Goal: Task Accomplishment & Management: Manage account settings

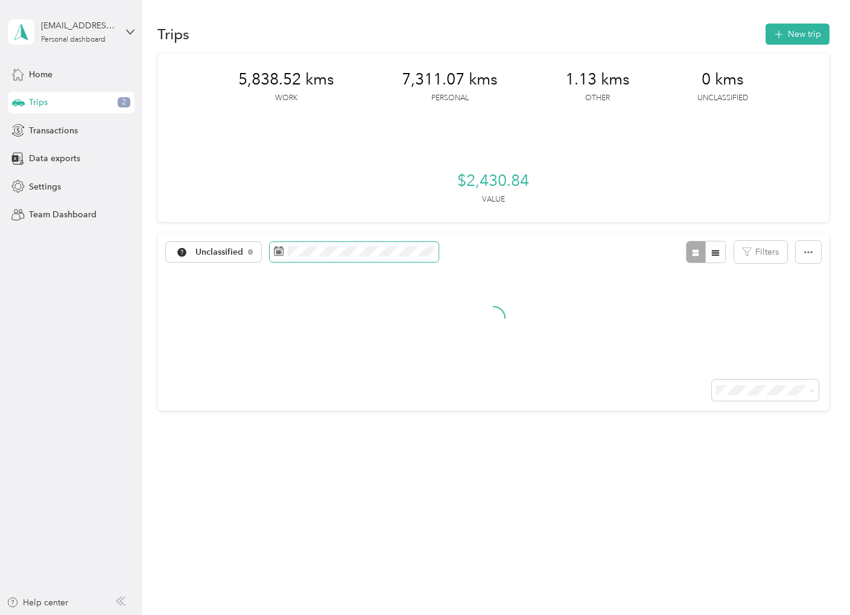
click at [407, 244] on span at bounding box center [354, 252] width 169 height 21
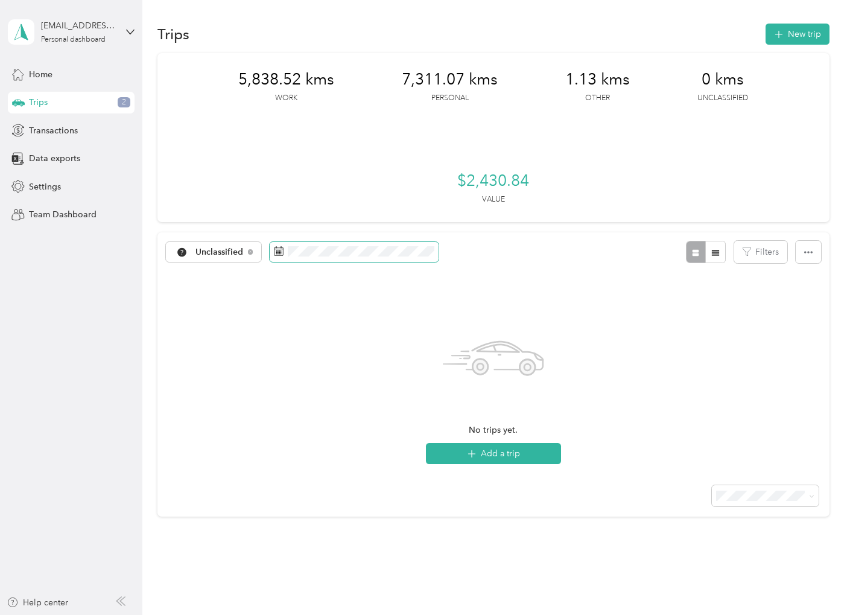
click at [376, 260] on span at bounding box center [354, 252] width 169 height 21
click at [270, 255] on span at bounding box center [354, 252] width 169 height 21
click at [276, 255] on icon at bounding box center [279, 251] width 10 height 10
click at [270, 253] on span at bounding box center [354, 252] width 169 height 21
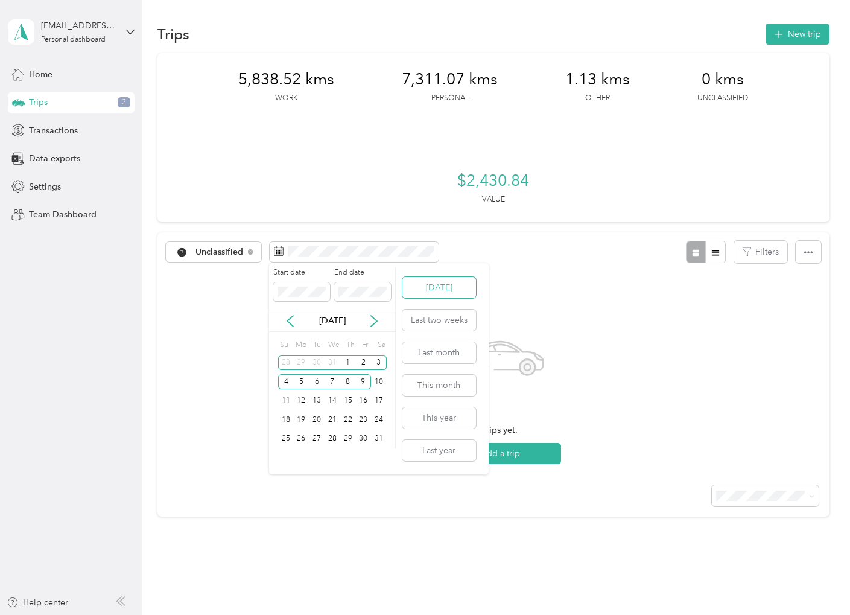
click at [454, 291] on button "[DATE]" at bounding box center [440, 287] width 74 height 21
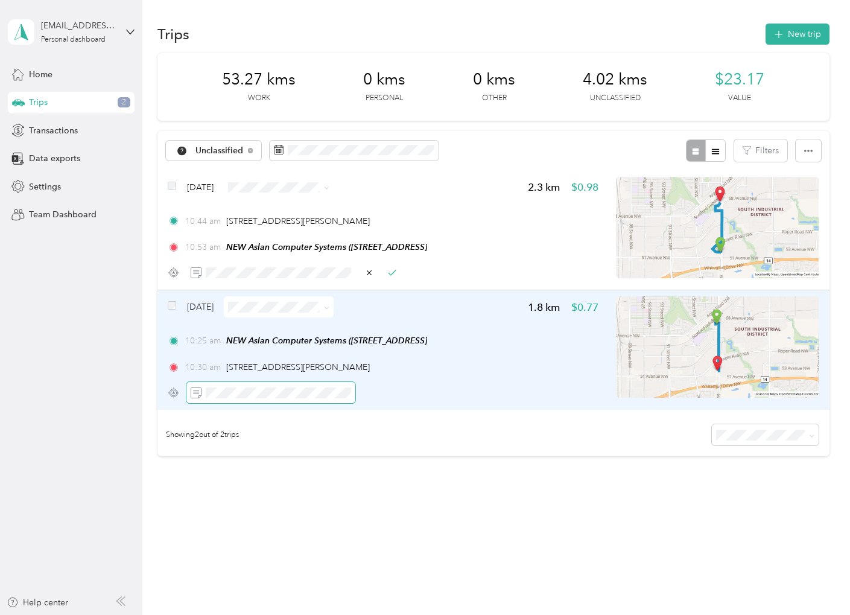
scroll to position [0, 318]
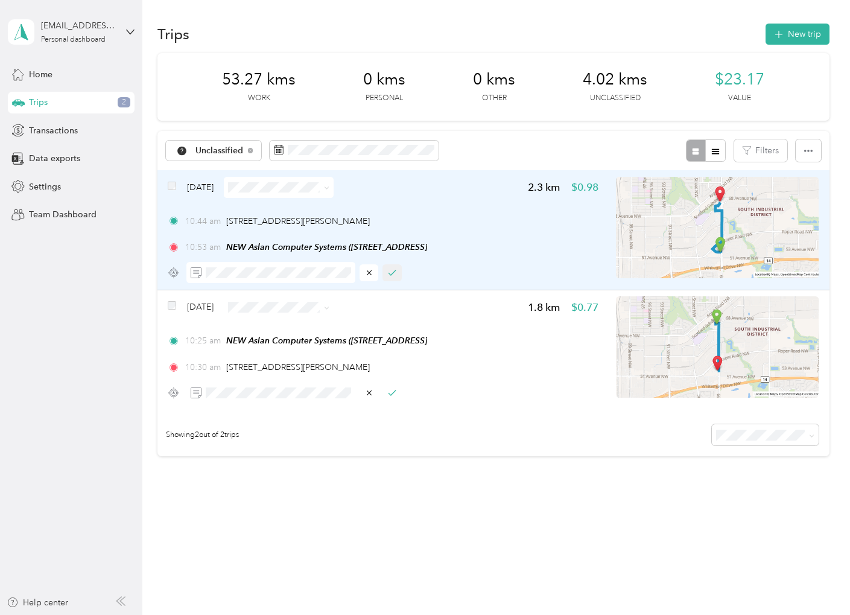
click at [390, 275] on icon "button" at bounding box center [392, 273] width 8 height 8
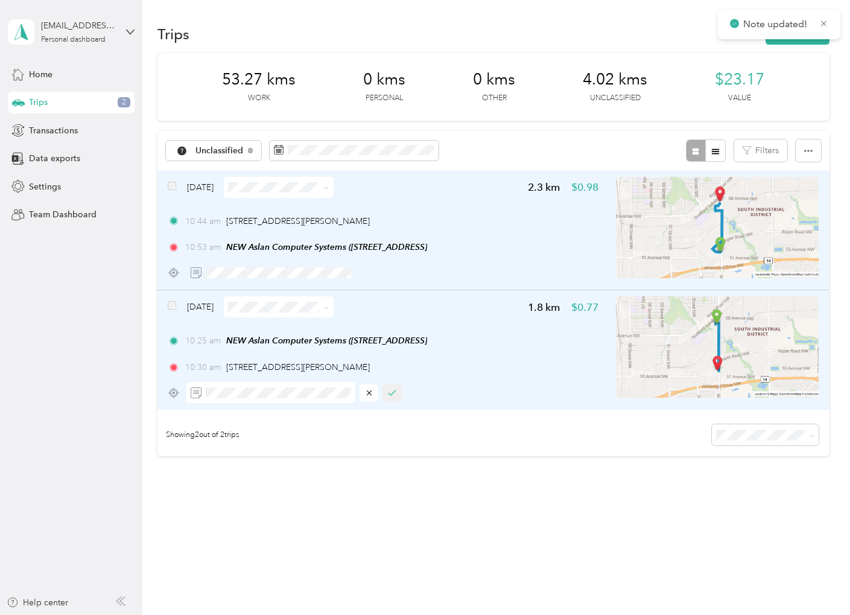
click at [393, 389] on icon "button" at bounding box center [392, 393] width 8 height 8
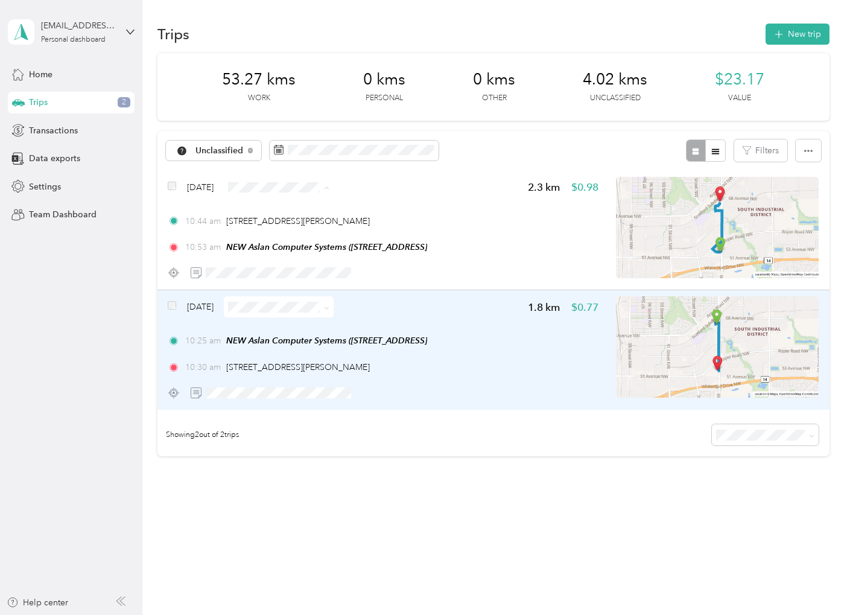
click at [274, 214] on li "Work" at bounding box center [298, 209] width 110 height 21
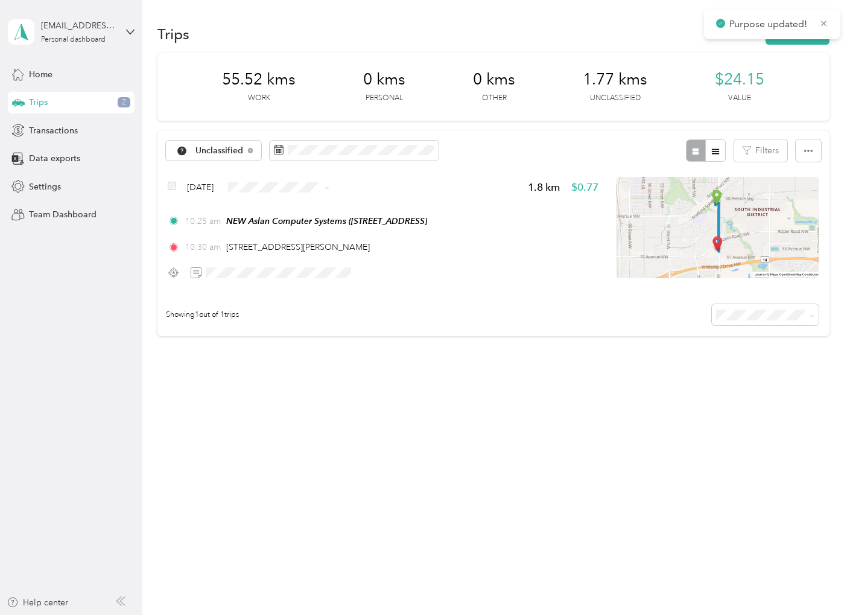
click at [268, 209] on span "Work" at bounding box center [298, 208] width 93 height 13
